Goal: Task Accomplishment & Management: Manage account settings

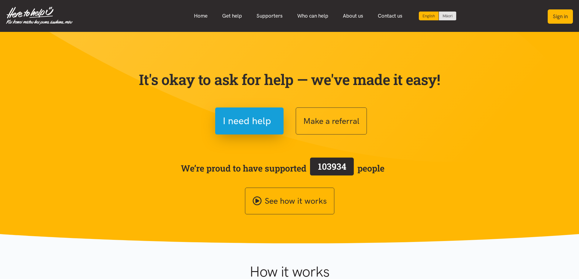
click at [550, 19] on button "Sign in" at bounding box center [560, 16] width 25 height 14
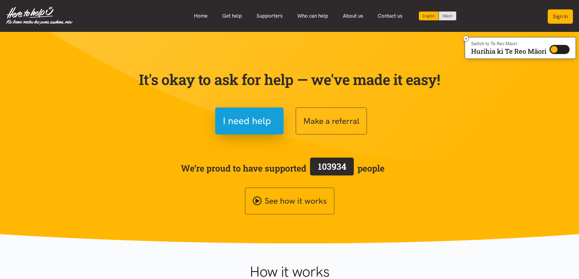
click at [557, 15] on button "Sign in" at bounding box center [560, 16] width 25 height 14
click at [557, 17] on button "Sign in" at bounding box center [560, 16] width 25 height 14
click at [558, 17] on button "Sign in" at bounding box center [560, 16] width 25 height 14
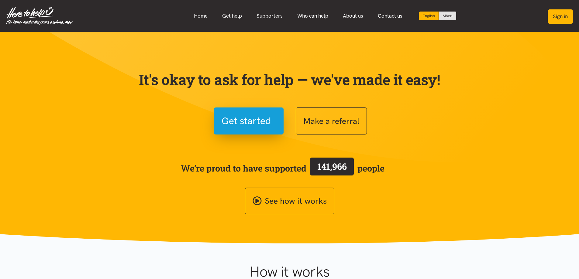
click at [552, 12] on button "Sign in" at bounding box center [560, 16] width 25 height 14
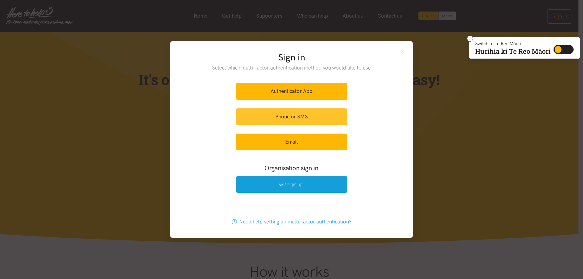
click at [306, 114] on link "Phone or SMS" at bounding box center [292, 116] width 112 height 17
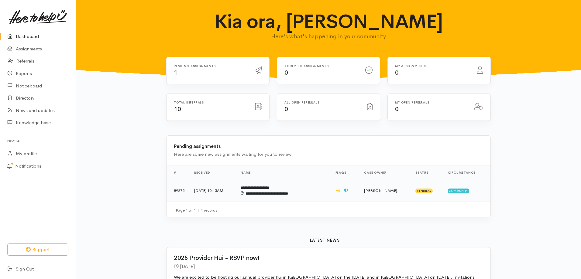
click at [278, 192] on div "**********" at bounding box center [275, 194] width 69 height 6
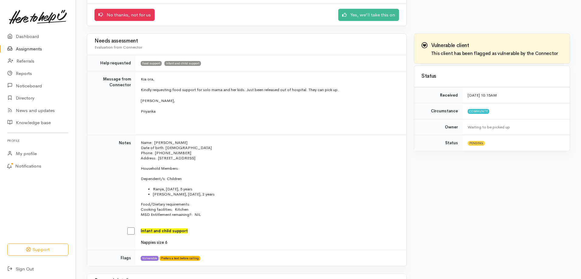
scroll to position [91, 0]
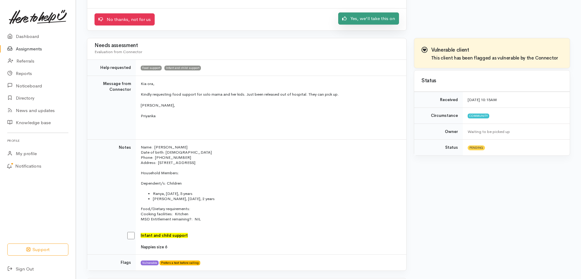
click at [373, 20] on link "Yes, we'll take this on" at bounding box center [368, 18] width 61 height 12
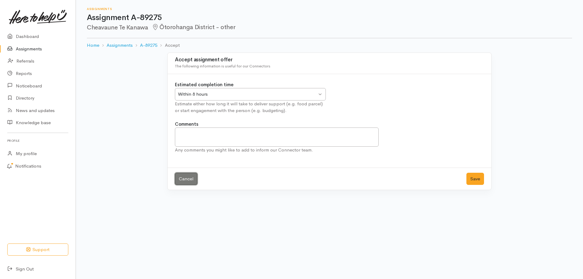
click at [183, 175] on link "Cancel" at bounding box center [186, 179] width 22 height 12
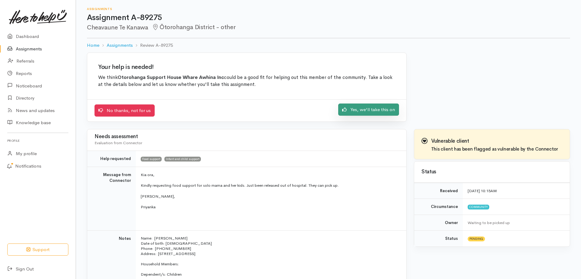
click at [375, 108] on link "Yes, we'll take this on" at bounding box center [368, 110] width 61 height 12
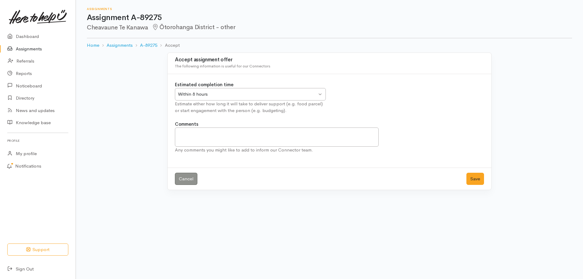
click at [321, 98] on div "Within 8 hours Within 8 hours" at bounding box center [250, 94] width 151 height 12
click at [470, 180] on button "Save" at bounding box center [476, 179] width 18 height 12
